Goal: Check status: Check status

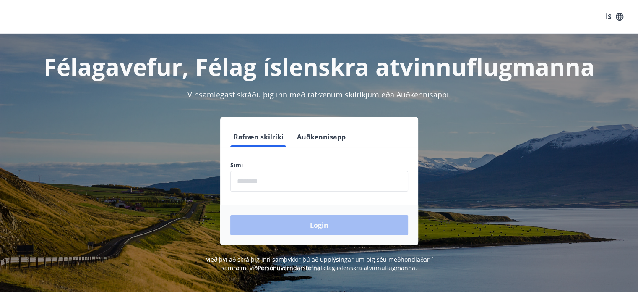
click at [321, 177] on input "phone" at bounding box center [319, 181] width 178 height 21
type input "********"
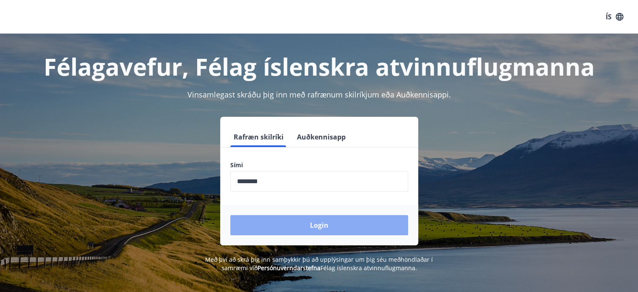
click at [334, 230] on button "Login" at bounding box center [319, 225] width 178 height 20
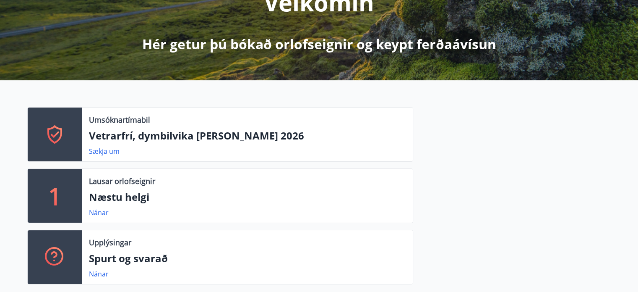
scroll to position [168, 0]
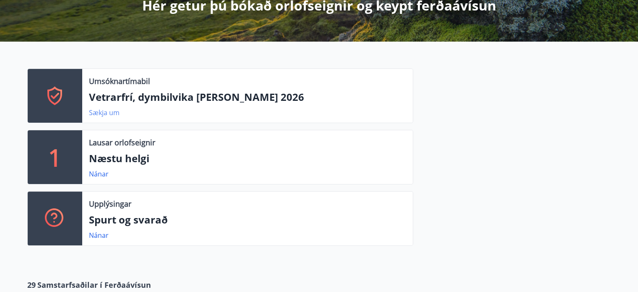
click at [111, 113] on link "Sækja um" at bounding box center [104, 112] width 31 height 9
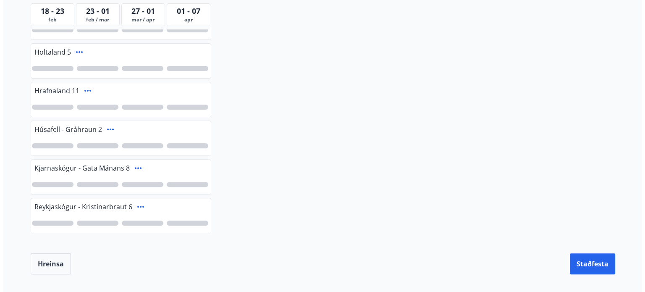
scroll to position [168, 0]
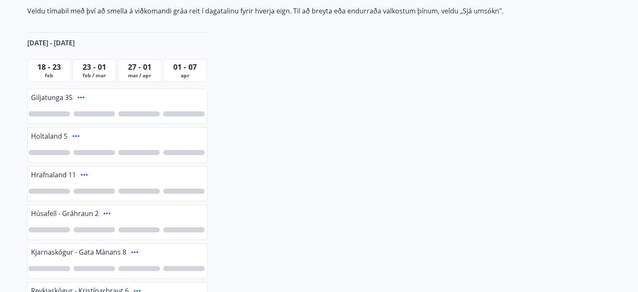
click at [84, 174] on icon at bounding box center [84, 175] width 7 height 2
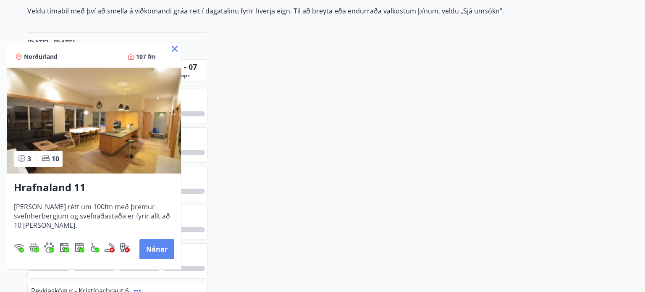
click at [163, 251] on button "Nánar" at bounding box center [156, 249] width 35 height 20
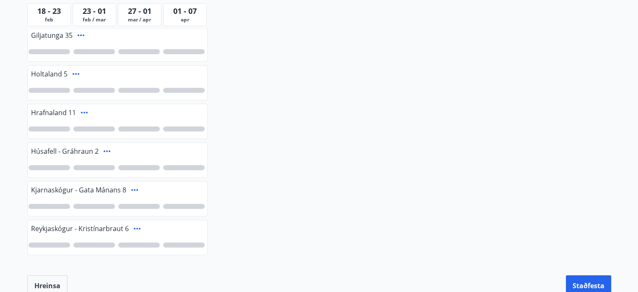
scroll to position [210, 0]
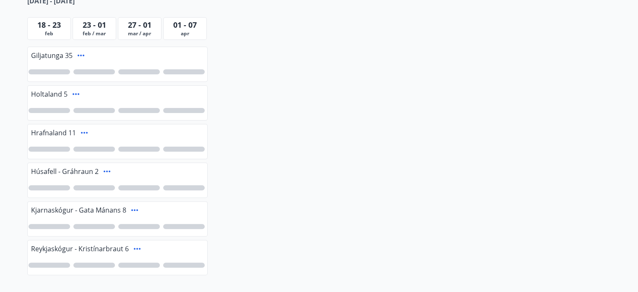
click at [50, 111] on div at bounding box center [50, 110] width 42 height 5
click at [55, 146] on div at bounding box center [50, 148] width 42 height 5
click at [50, 226] on div at bounding box center [50, 226] width 42 height 5
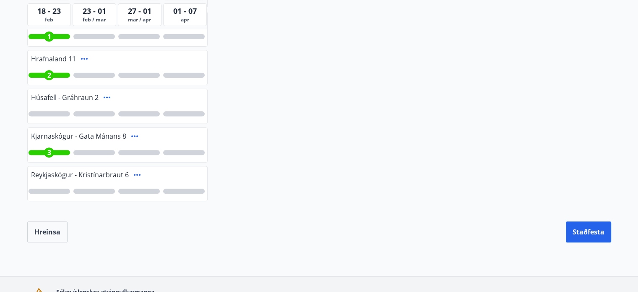
scroll to position [294, 0]
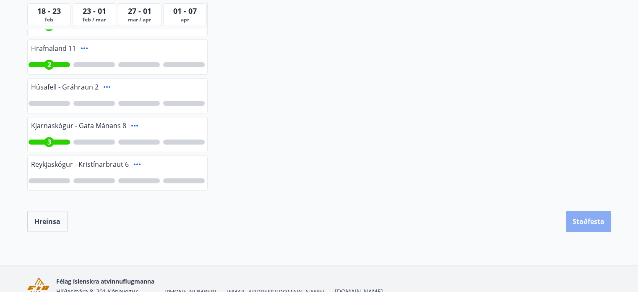
click at [593, 219] on button "Staðfesta" at bounding box center [588, 221] width 45 height 21
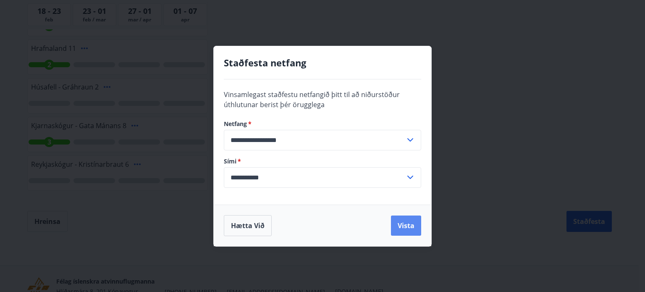
click at [405, 225] on button "Vista" at bounding box center [406, 225] width 30 height 20
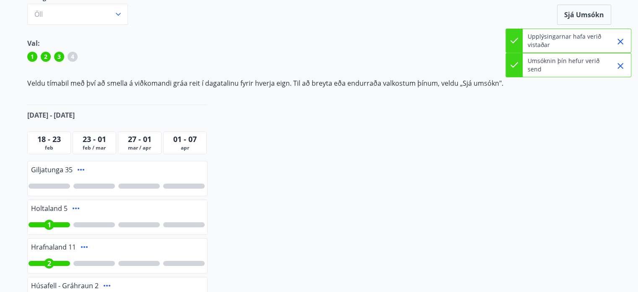
scroll to position [0, 0]
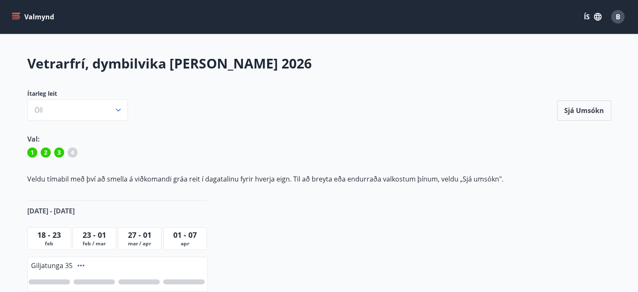
click at [12, 14] on icon "menu" at bounding box center [16, 17] width 8 height 8
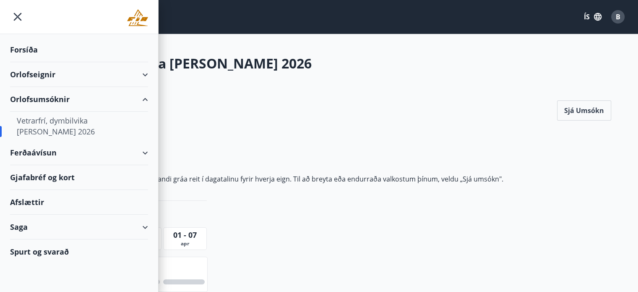
click at [45, 75] on div "Orlofseignir" at bounding box center [79, 74] width 138 height 25
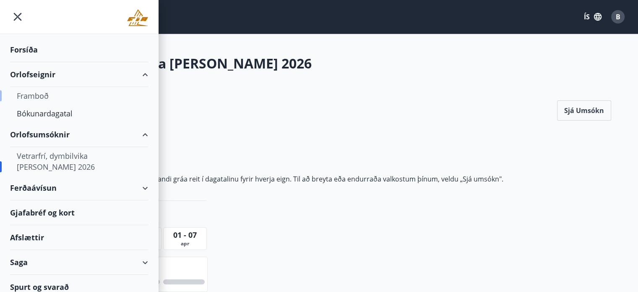
click at [42, 95] on div "Framboð" at bounding box center [79, 96] width 125 height 18
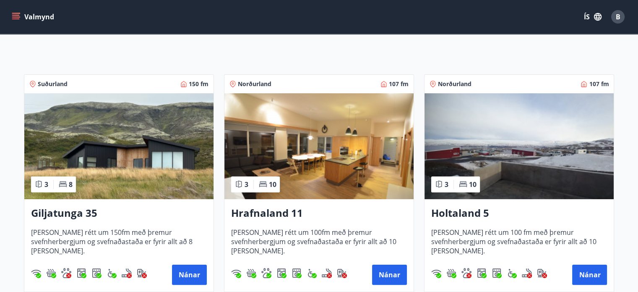
scroll to position [126, 0]
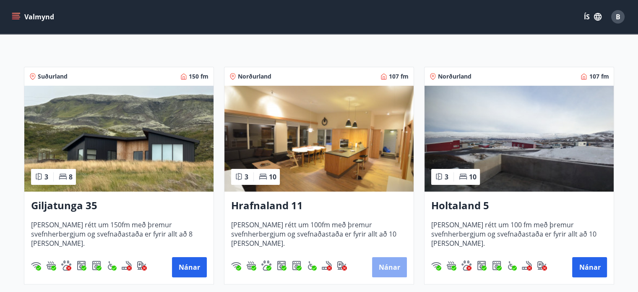
click at [395, 274] on button "Nánar" at bounding box center [389, 267] width 35 height 20
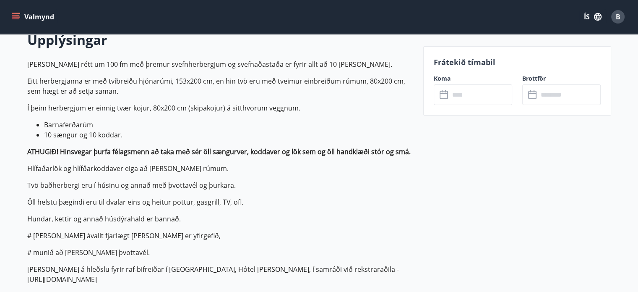
scroll to position [252, 0]
click at [470, 90] on input "text" at bounding box center [481, 94] width 63 height 21
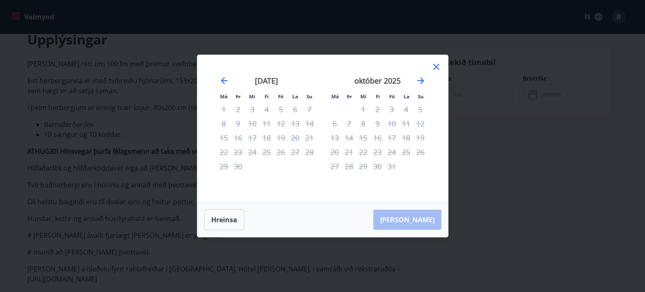
click at [438, 65] on icon at bounding box center [436, 67] width 6 height 6
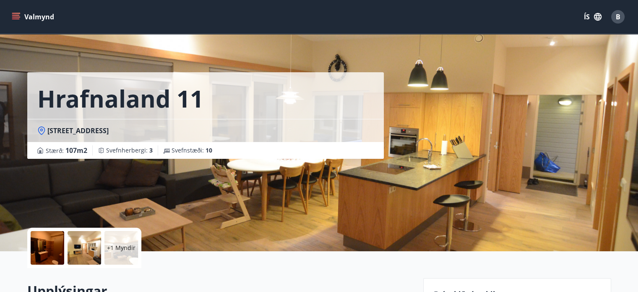
scroll to position [0, 0]
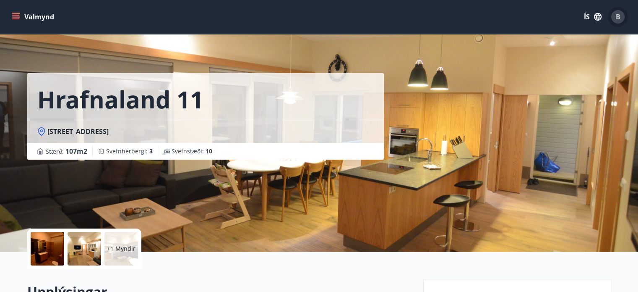
click at [614, 17] on div "B" at bounding box center [617, 16] width 13 height 13
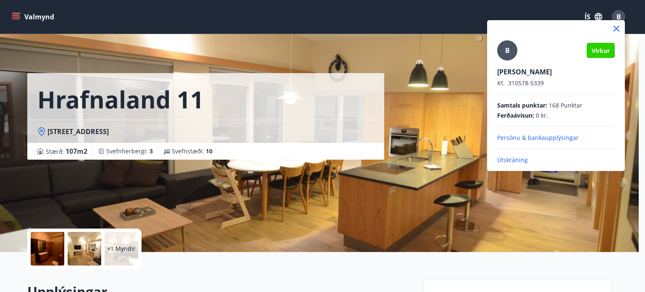
click at [13, 18] on div at bounding box center [322, 146] width 645 height 292
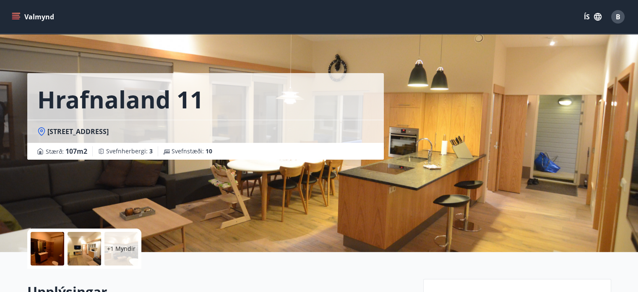
click at [15, 17] on icon "menu" at bounding box center [16, 16] width 9 height 1
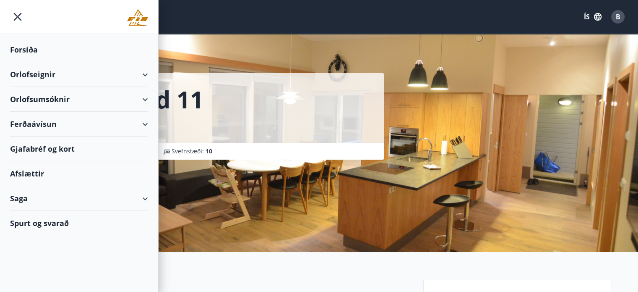
click at [47, 96] on div "Orlofsumsóknir" at bounding box center [79, 99] width 138 height 25
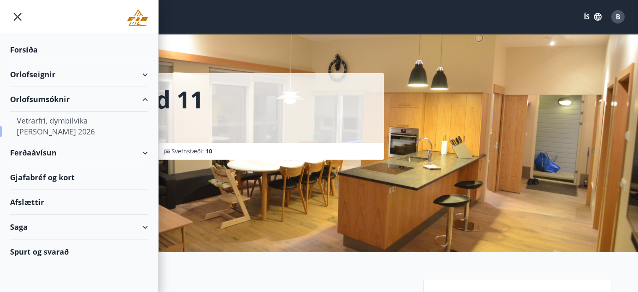
click at [54, 121] on div "Vetrarfrí, dymbilvika [PERSON_NAME] 2026" at bounding box center [79, 126] width 125 height 29
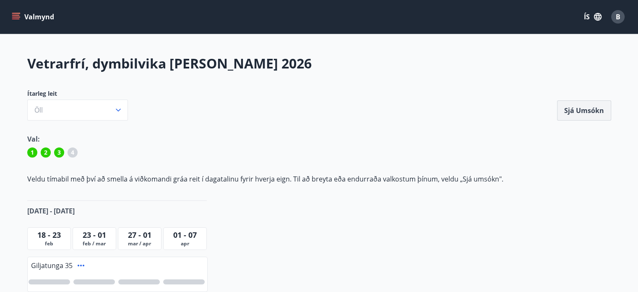
click at [588, 109] on button "Sjá umsókn" at bounding box center [584, 110] width 54 height 20
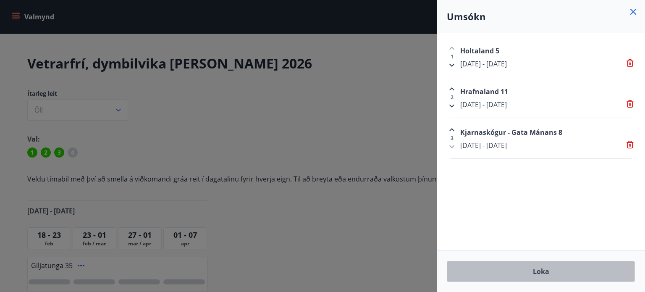
click at [552, 275] on button "Loka" at bounding box center [541, 271] width 188 height 21
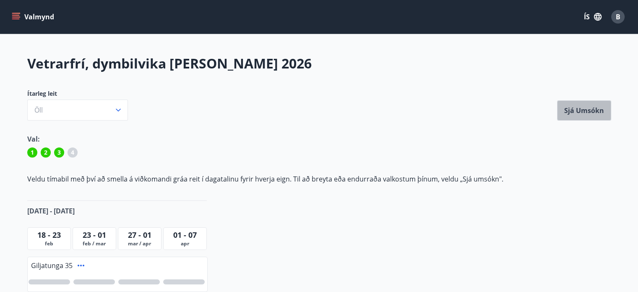
click at [585, 112] on button "Sjá umsókn" at bounding box center [584, 110] width 54 height 20
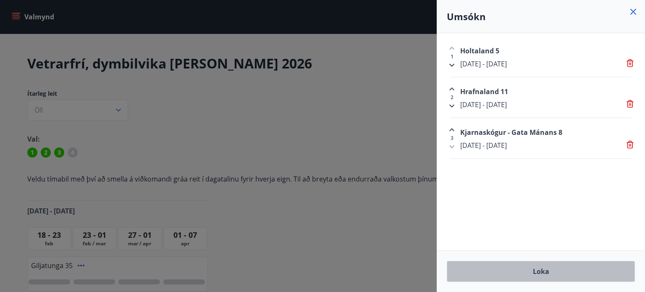
click at [549, 276] on button "Loka" at bounding box center [541, 271] width 188 height 21
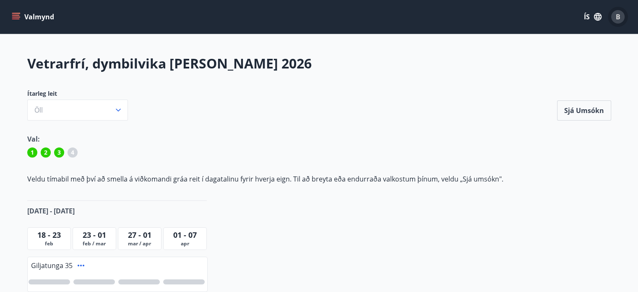
click at [619, 16] on span "B" at bounding box center [618, 16] width 5 height 9
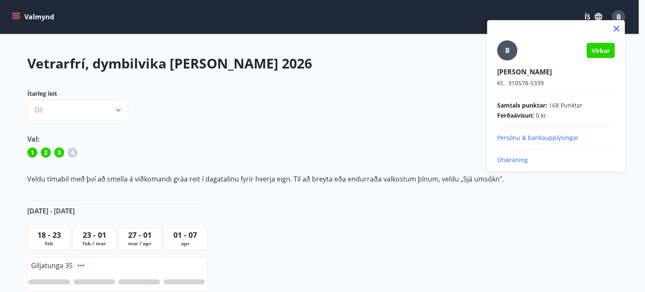
click at [510, 159] on p "Útskráning" at bounding box center [556, 160] width 118 height 8
